Goal: Subscribe to service/newsletter

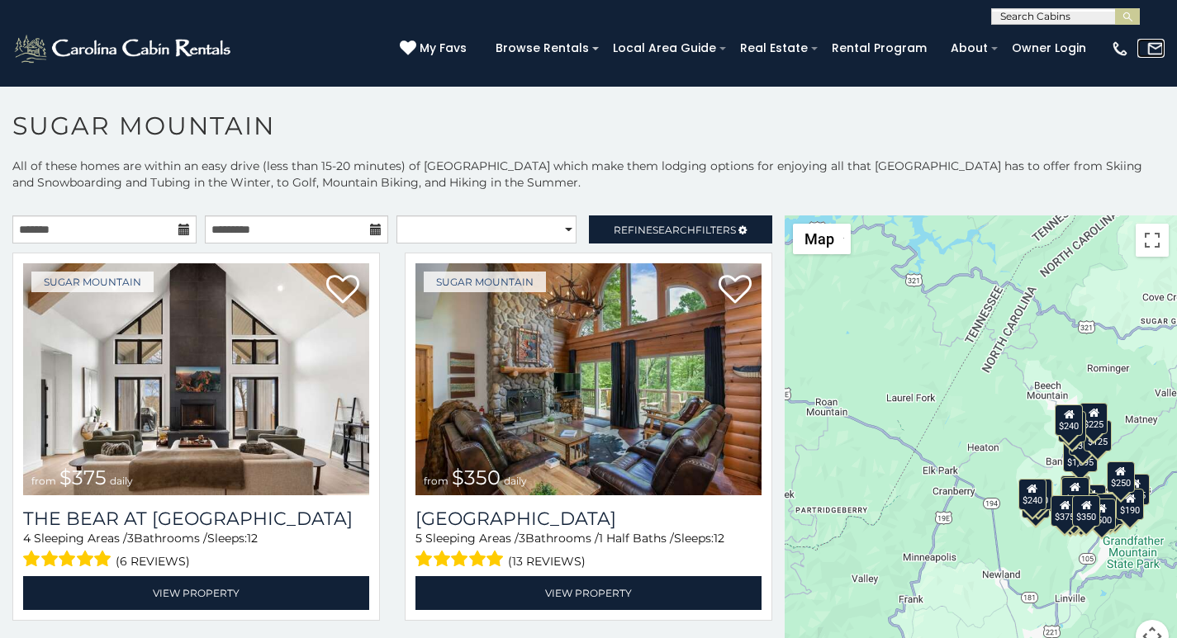
click at [1139, 43] on link at bounding box center [1150, 48] width 27 height 18
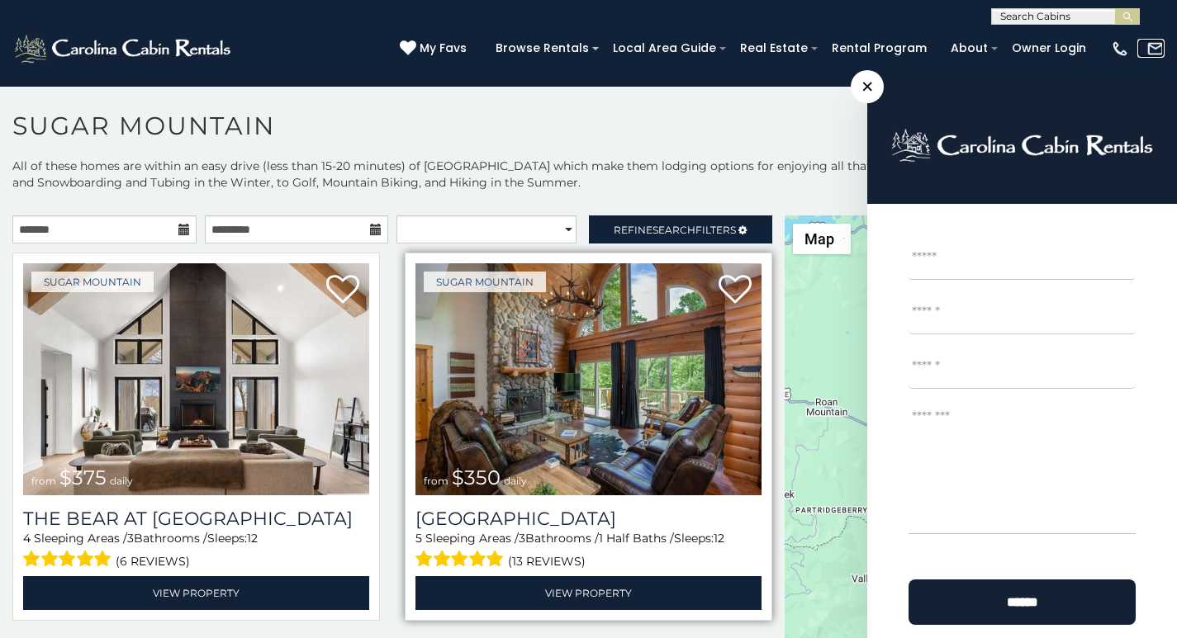
scroll to position [69, 0]
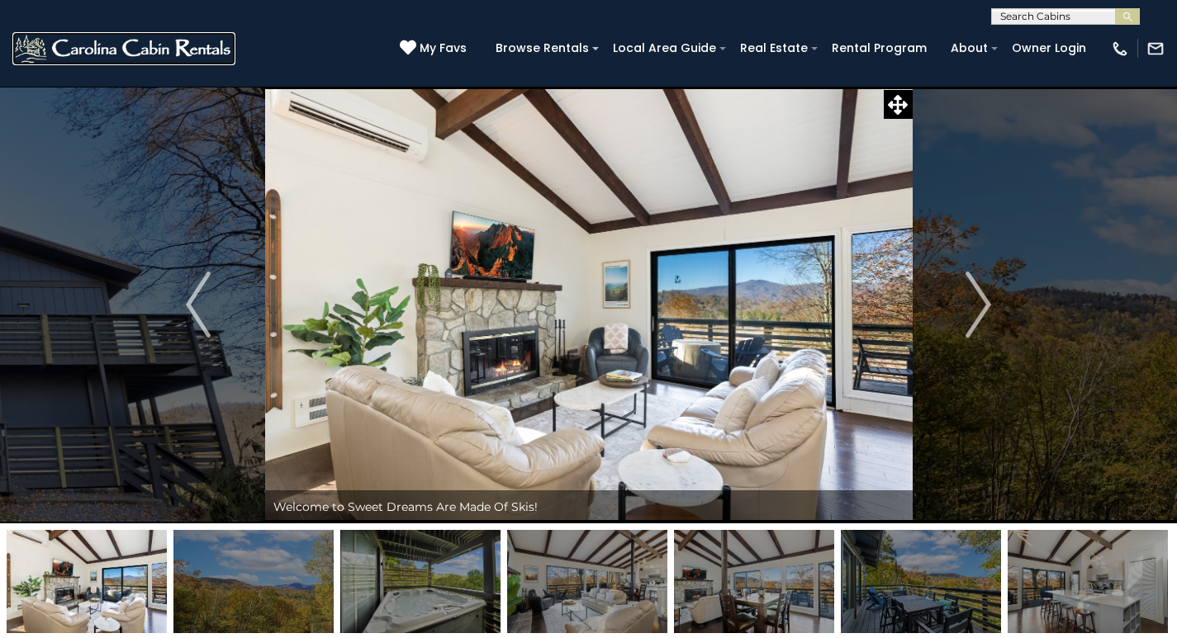
click at [107, 44] on link at bounding box center [123, 48] width 223 height 33
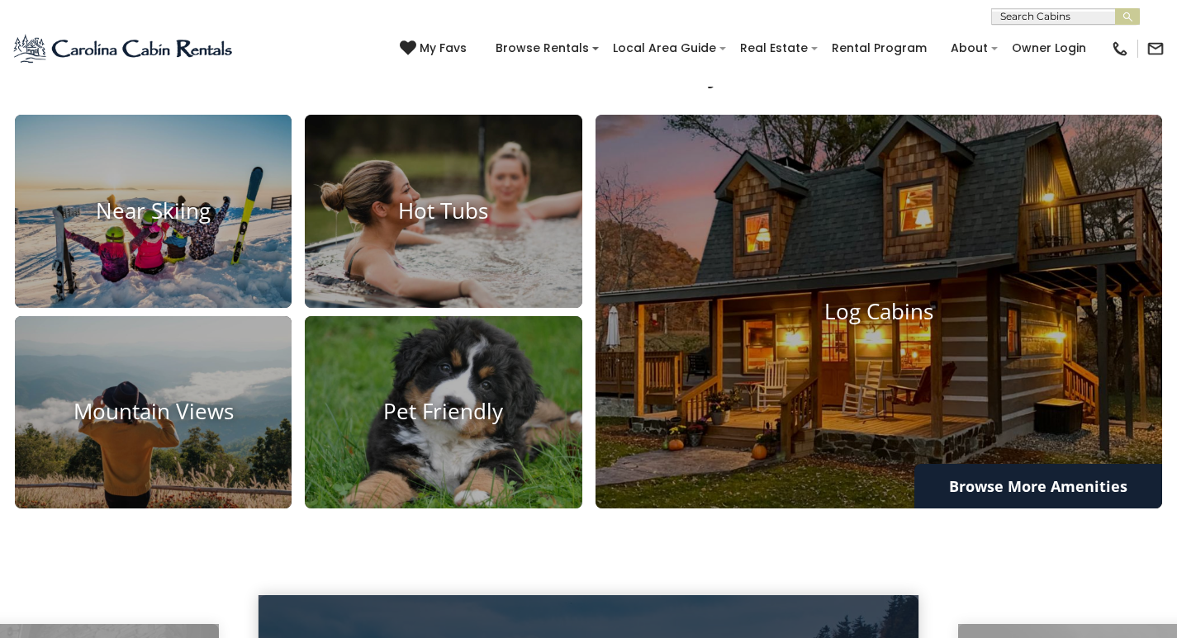
scroll to position [1568, 0]
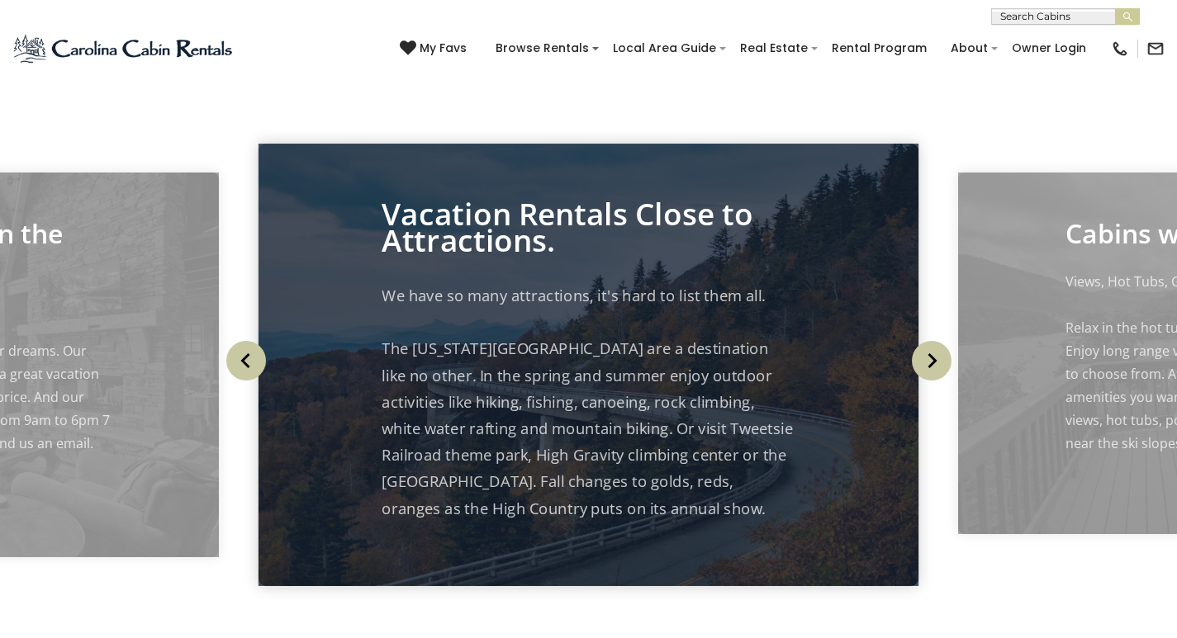
click at [99, 173] on div "Your Adventure Starts Here Arrival Departure Guests Select Guests Guests - 0 +" at bounding box center [588, 374] width 1177 height 3885
click at [258, 145] on div "Cabins with Amenities Views, Hot Tubs, Game Tables Come see for yourself." at bounding box center [588, 365] width 1177 height 517
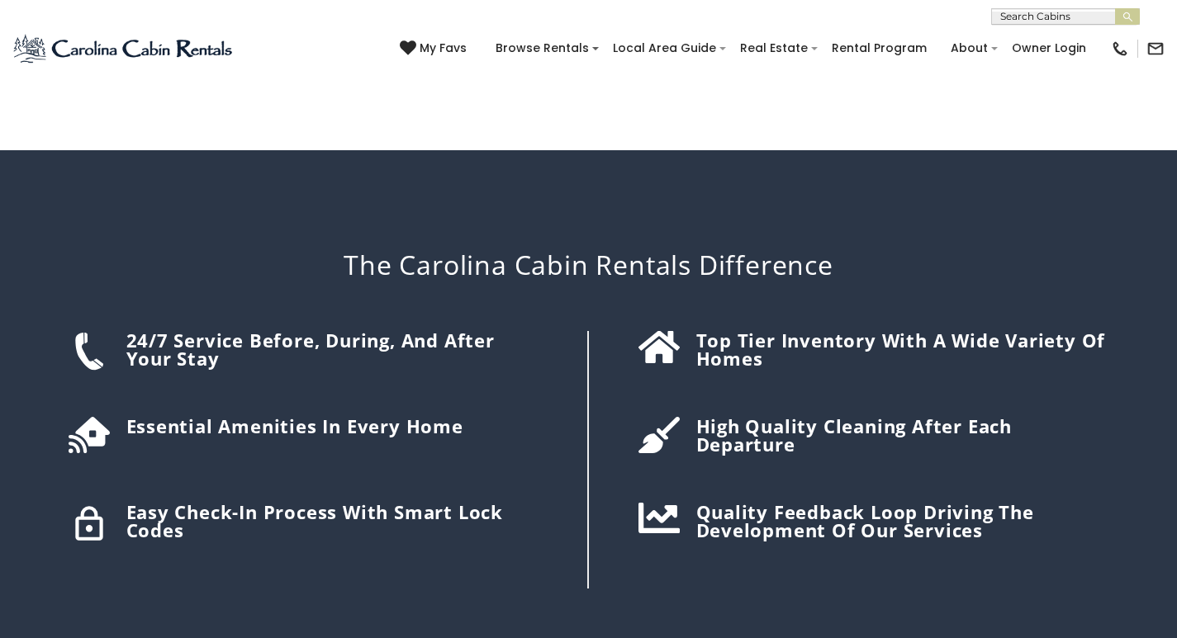
scroll to position [2127, 0]
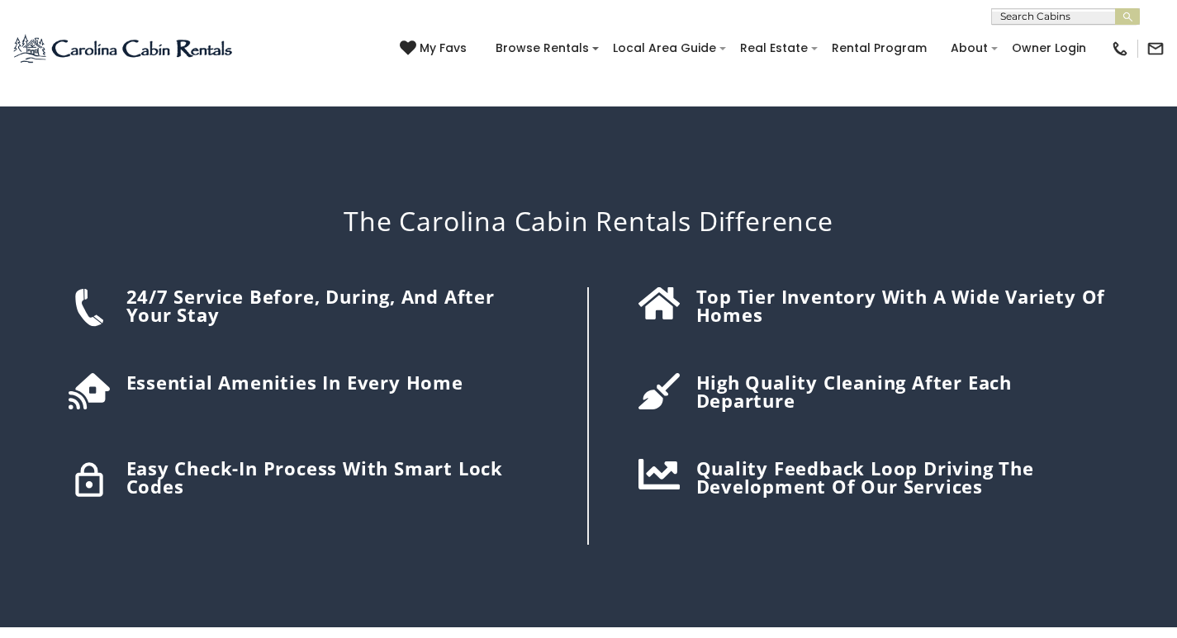
click at [624, 133] on div "The Carolina Cabin Rentals Difference 24/7 Service before, during, and after yo…" at bounding box center [589, 367] width 1082 height 520
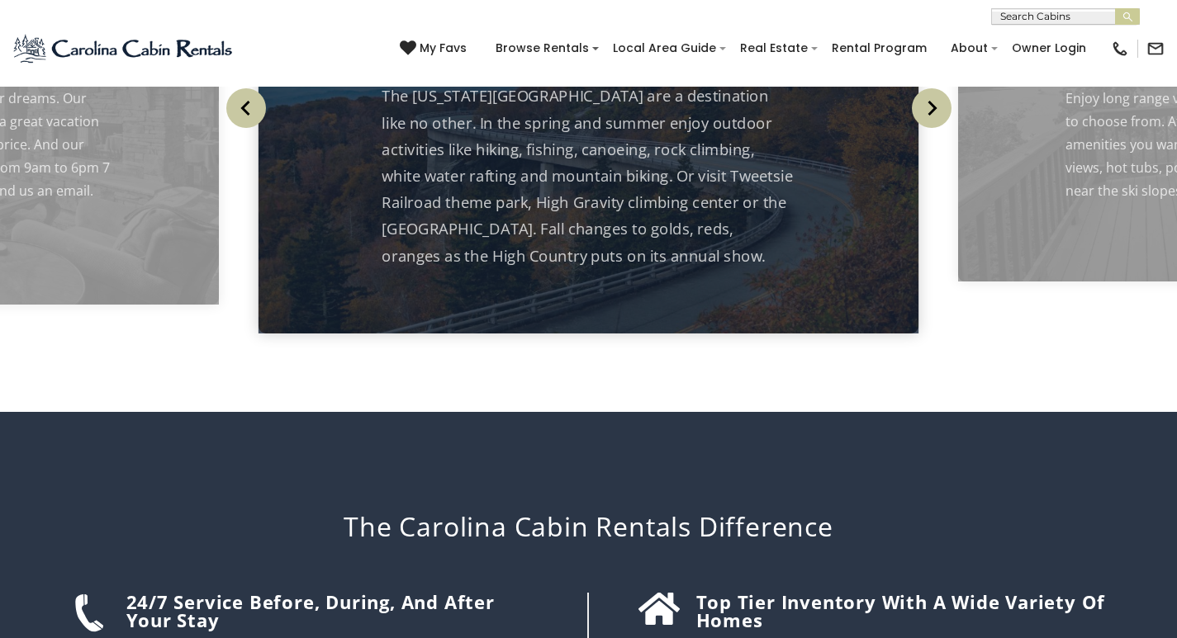
scroll to position [1920, 0]
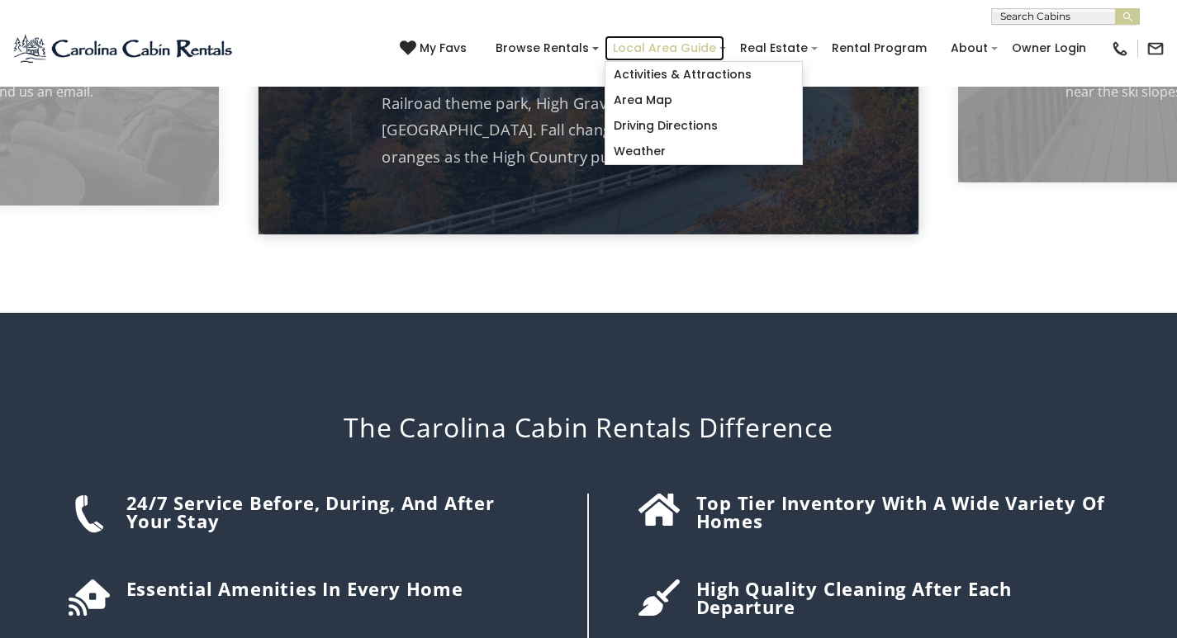
click at [695, 40] on link "Local Area Guide" at bounding box center [665, 49] width 120 height 26
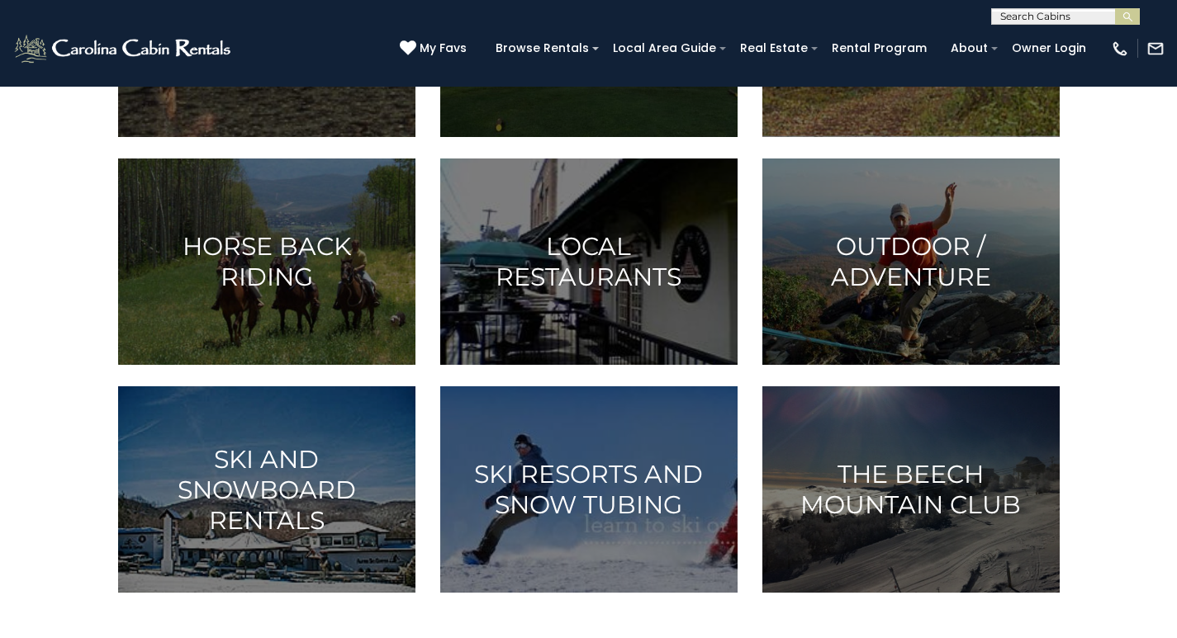
scroll to position [1117, 0]
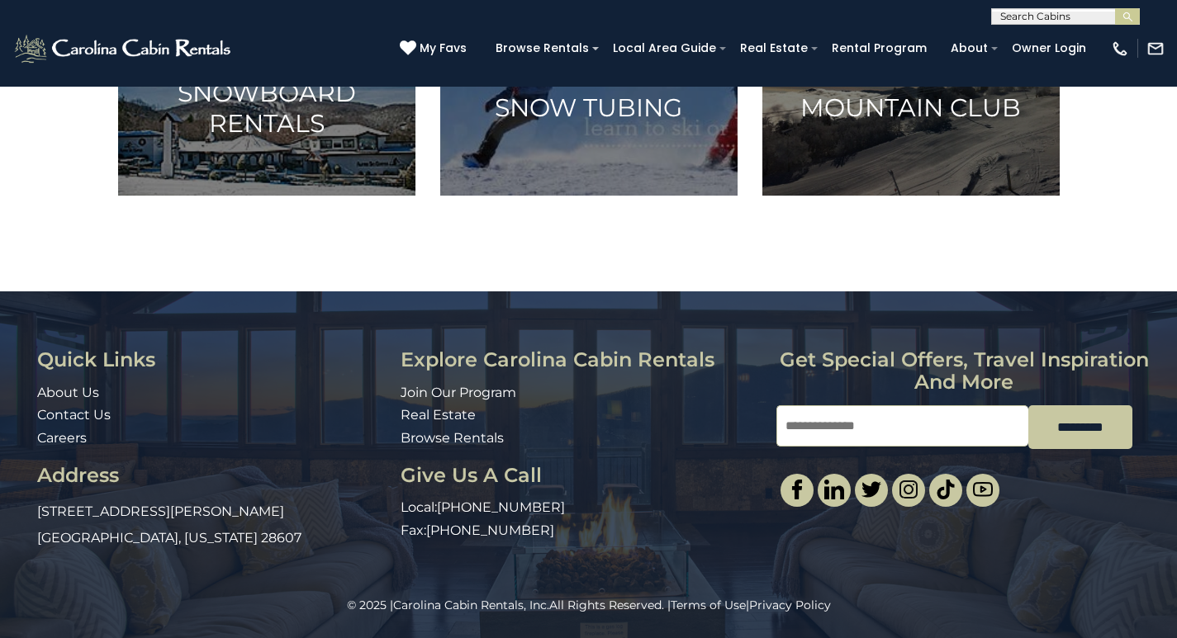
click at [827, 447] on input "Email" at bounding box center [902, 425] width 252 height 41
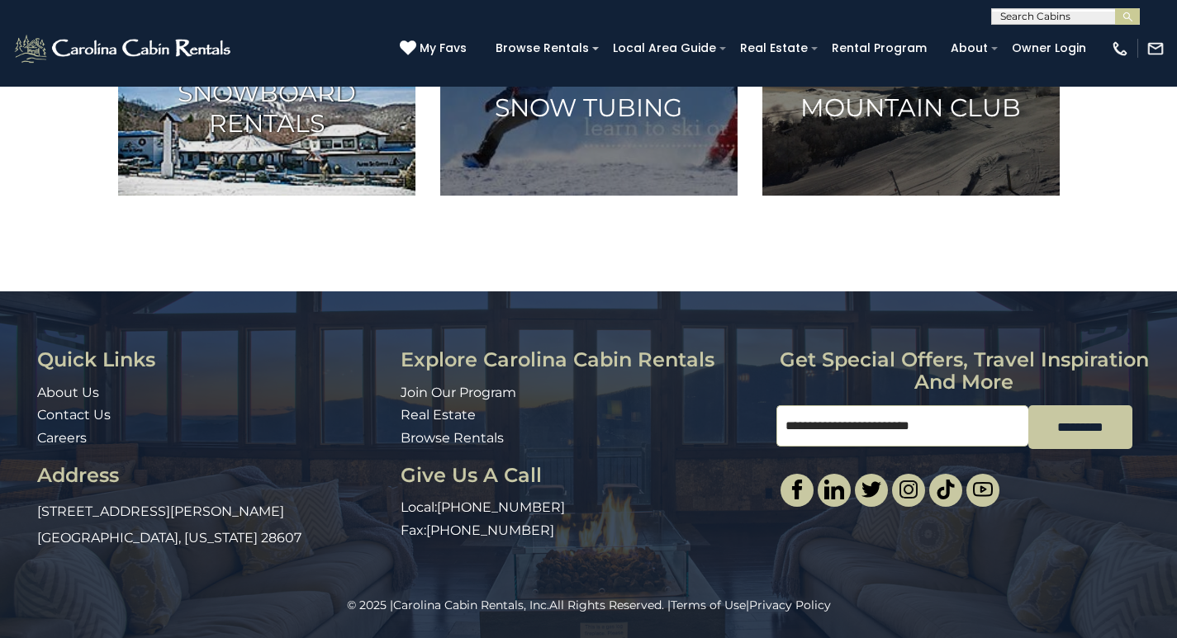
scroll to position [1210, 0]
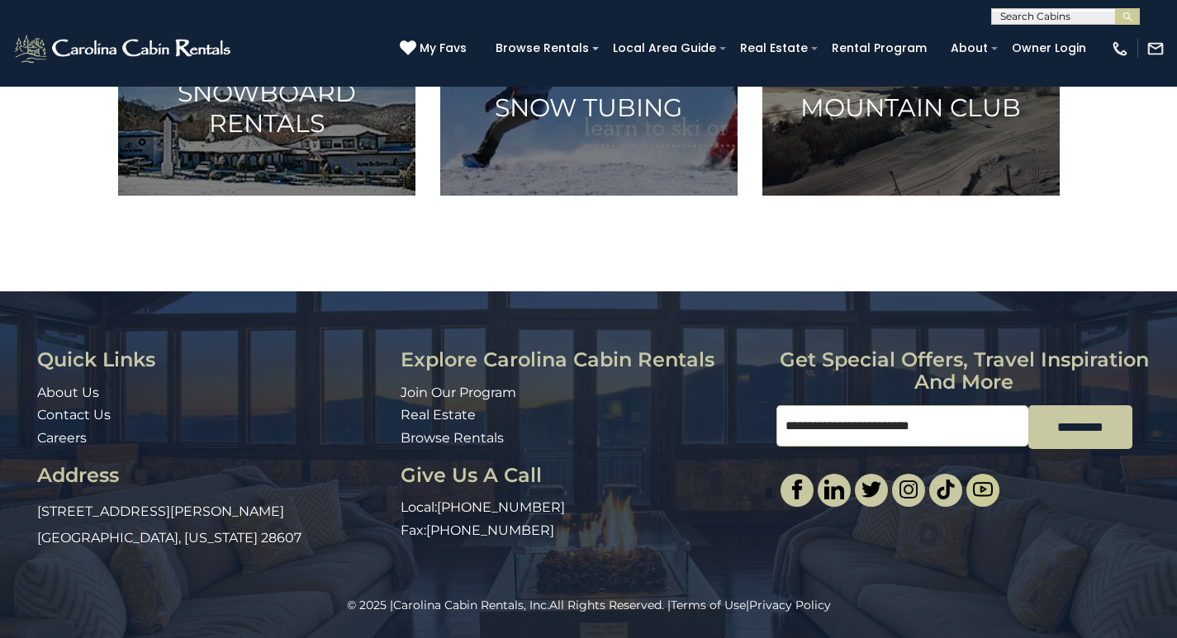
type input "**********"
click at [995, 499] on link at bounding box center [982, 490] width 33 height 33
